Goal: Information Seeking & Learning: Learn about a topic

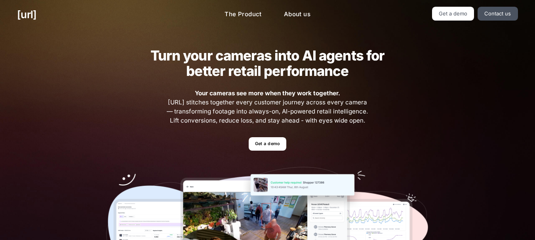
drag, startPoint x: 380, startPoint y: 63, endPoint x: 274, endPoint y: 183, distance: 160.4
click at [380, 63] on h2 "Turn your cameras into AI agents for better retail performance" at bounding box center [267, 63] width 259 height 31
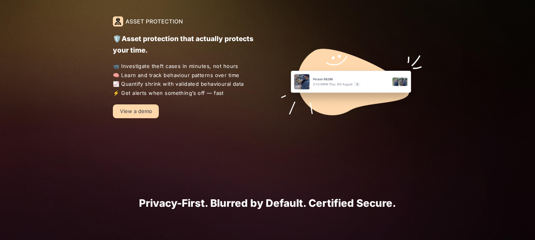
scroll to position [776, 0]
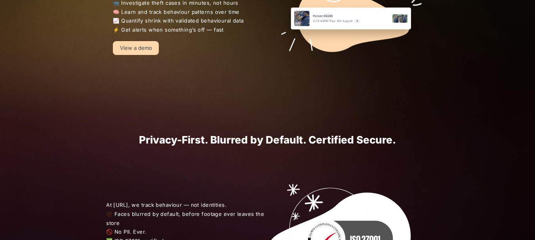
click at [112, 27] on div "🛡️Asset protection that actually protects your time. 📹 Investigate theft cases …" at bounding box center [170, 4] width 168 height 102
click at [122, 49] on link "View a demo" at bounding box center [136, 48] width 46 height 14
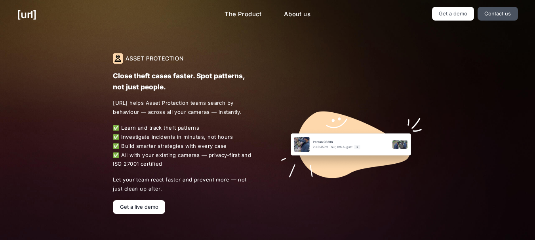
click at [127, 51] on div "Close theft cases faster. Spot patterns, not just people. [URL] helps Asset Pro…" at bounding box center [267, 133] width 343 height 209
drag, startPoint x: 534, startPoint y: 128, endPoint x: 530, endPoint y: 111, distance: 17.7
click at [530, 111] on div "Close theft cases faster. Spot patterns, not just people. Black.ai helps Asset …" at bounding box center [267, 133] width 535 height 209
click at [534, 97] on div "Close theft cases faster. Spot patterns, not just people. Black.ai helps Asset …" at bounding box center [267, 133] width 535 height 209
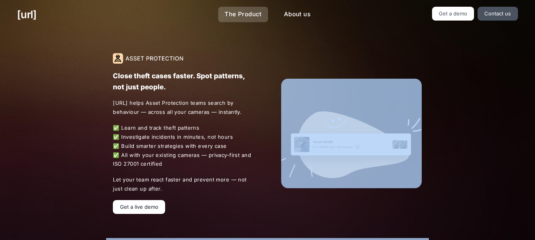
click at [247, 11] on link "The Product" at bounding box center [243, 14] width 50 height 15
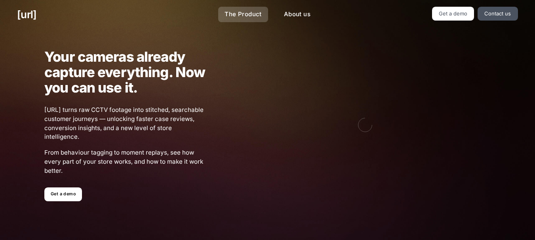
click at [247, 11] on link "The Product" at bounding box center [243, 14] width 50 height 15
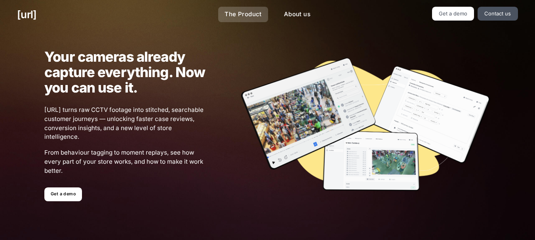
click at [247, 13] on link "The Product" at bounding box center [243, 14] width 50 height 15
click at [241, 12] on link "The Product" at bounding box center [243, 14] width 50 height 15
click at [219, 190] on div at bounding box center [347, 125] width 285 height 137
click at [33, 13] on link "[URL]" at bounding box center [26, 14] width 19 height 15
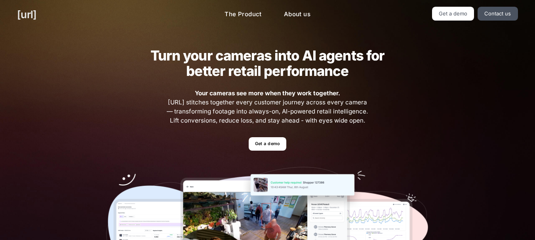
click at [33, 11] on link "[URL]" at bounding box center [26, 14] width 19 height 15
click at [314, 167] on img at bounding box center [267, 232] width 323 height 131
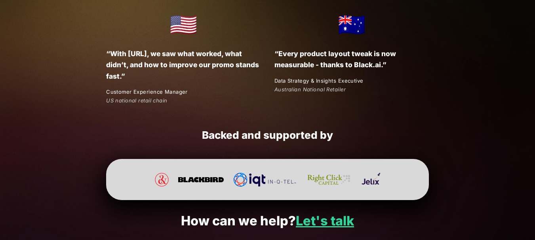
scroll to position [1536, 0]
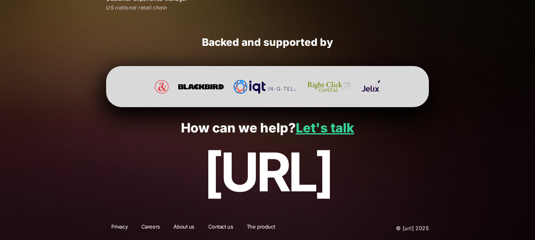
click at [114, 184] on p "[URL]" at bounding box center [267, 173] width 500 height 60
click at [157, 7] on em "US national retail chain" at bounding box center [136, 7] width 61 height 6
